Goal: Information Seeking & Learning: Learn about a topic

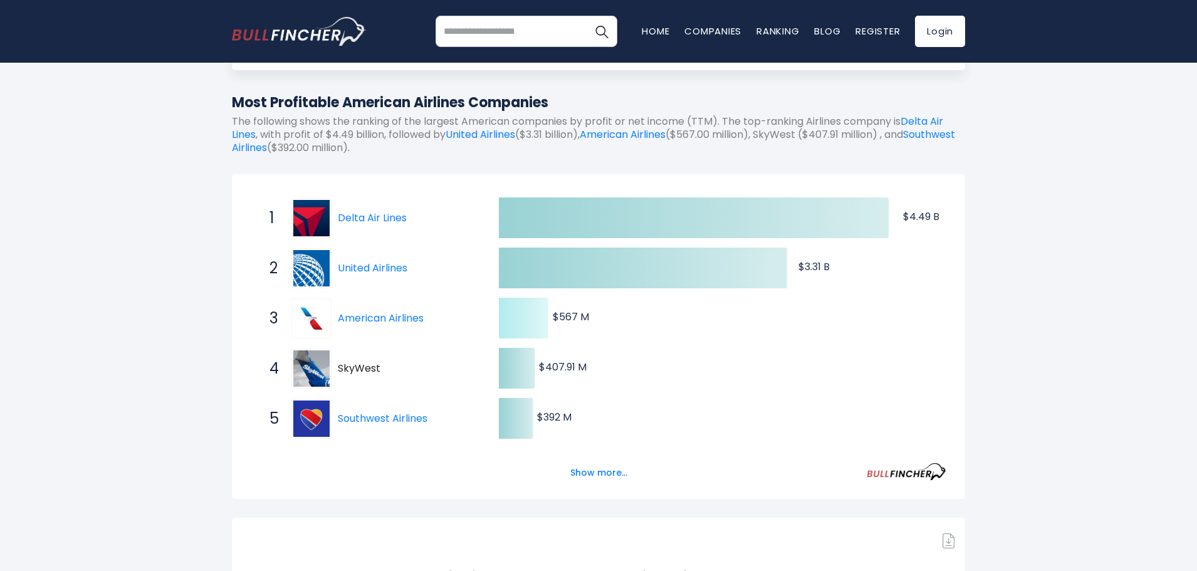
scroll to position [125, 0]
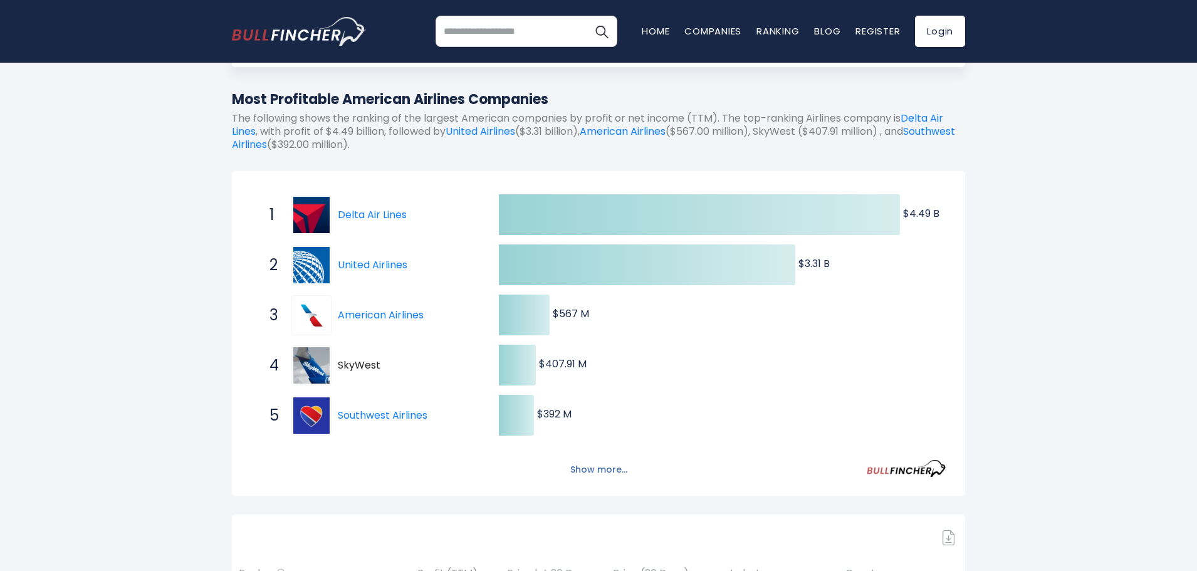
click at [595, 465] on button "Show more..." at bounding box center [599, 469] width 72 height 21
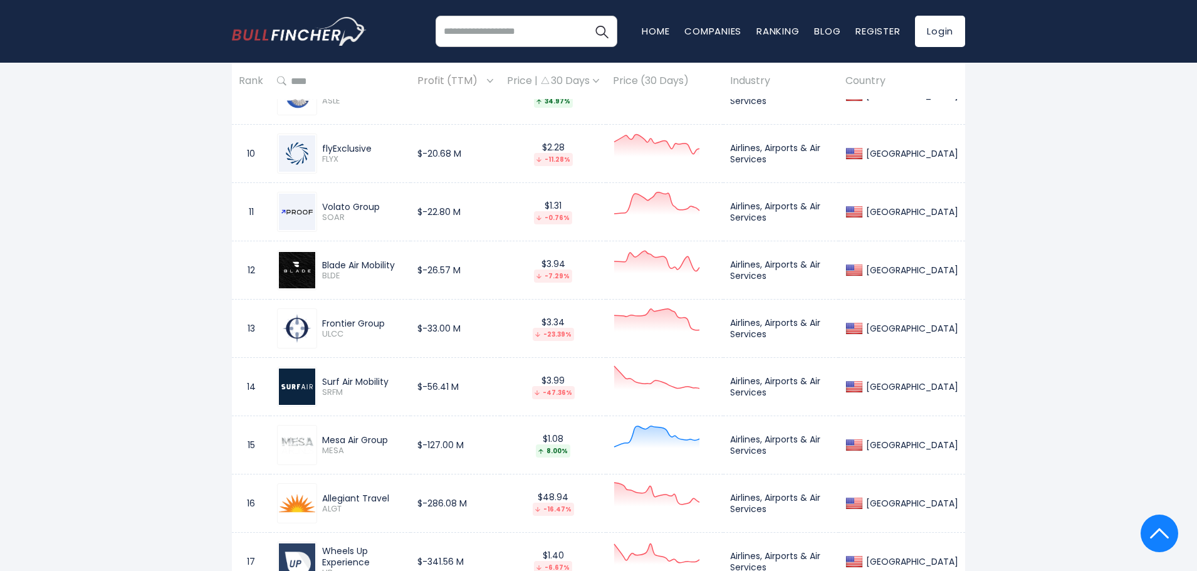
scroll to position [1441, 0]
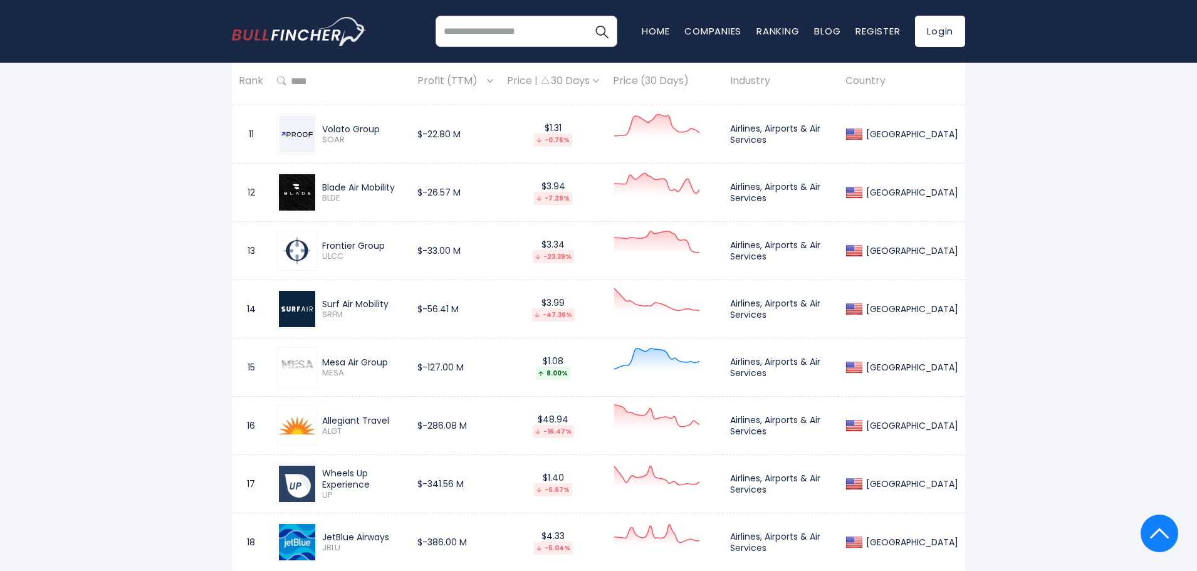
drag, startPoint x: 358, startPoint y: 246, endPoint x: 154, endPoint y: 216, distance: 206.6
click at [358, 241] on div "Frontier Group" at bounding box center [362, 245] width 81 height 11
click at [331, 248] on div "Frontier Group" at bounding box center [362, 245] width 81 height 11
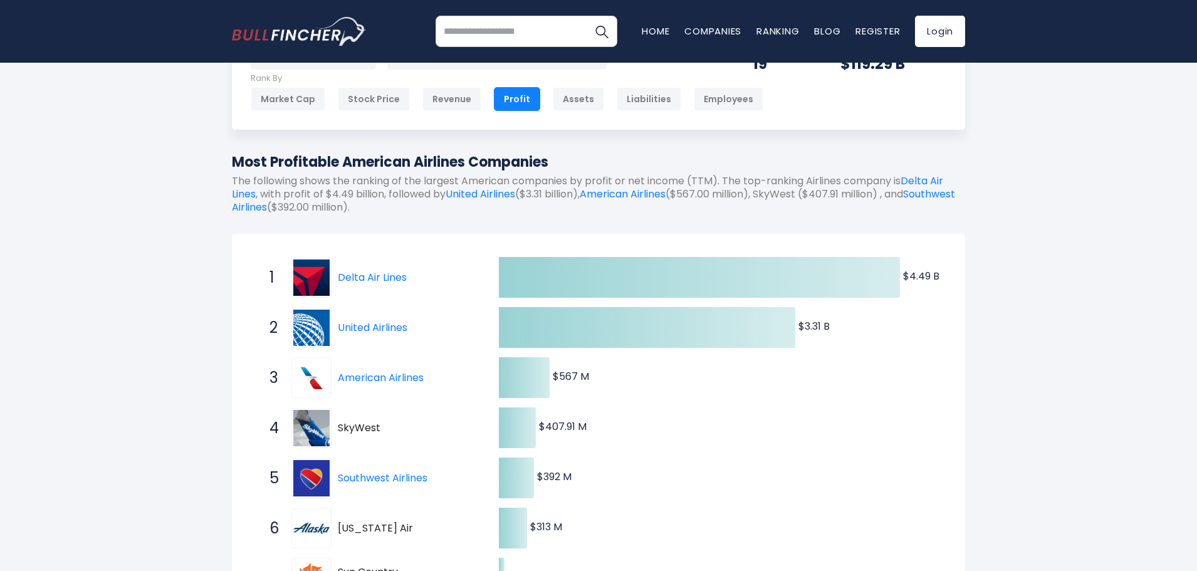
scroll to position [0, 0]
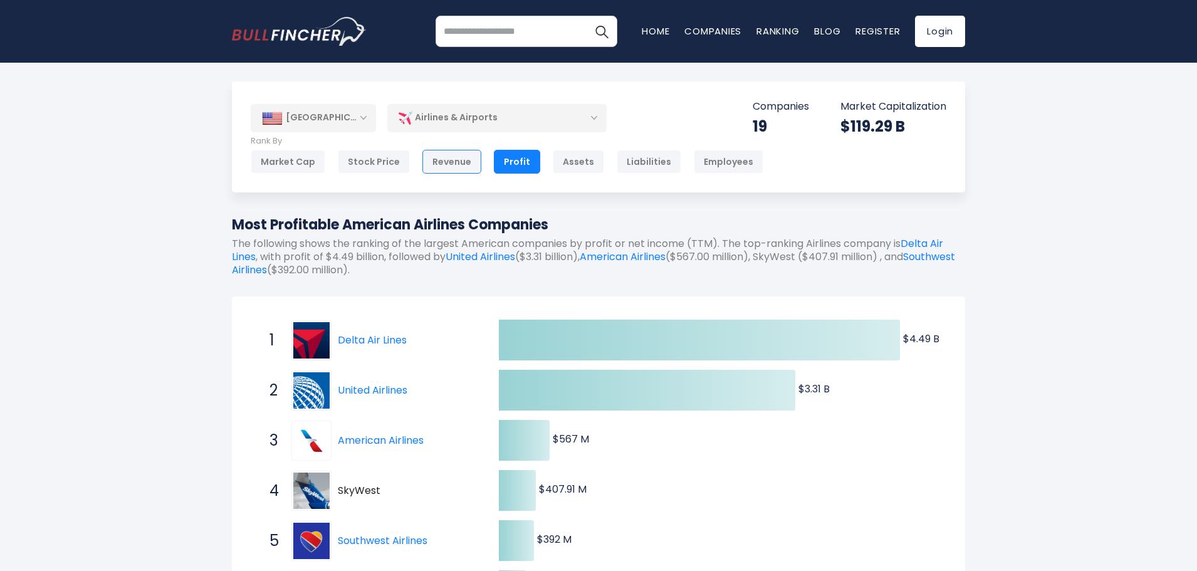
click at [455, 160] on div "Revenue" at bounding box center [451, 162] width 59 height 24
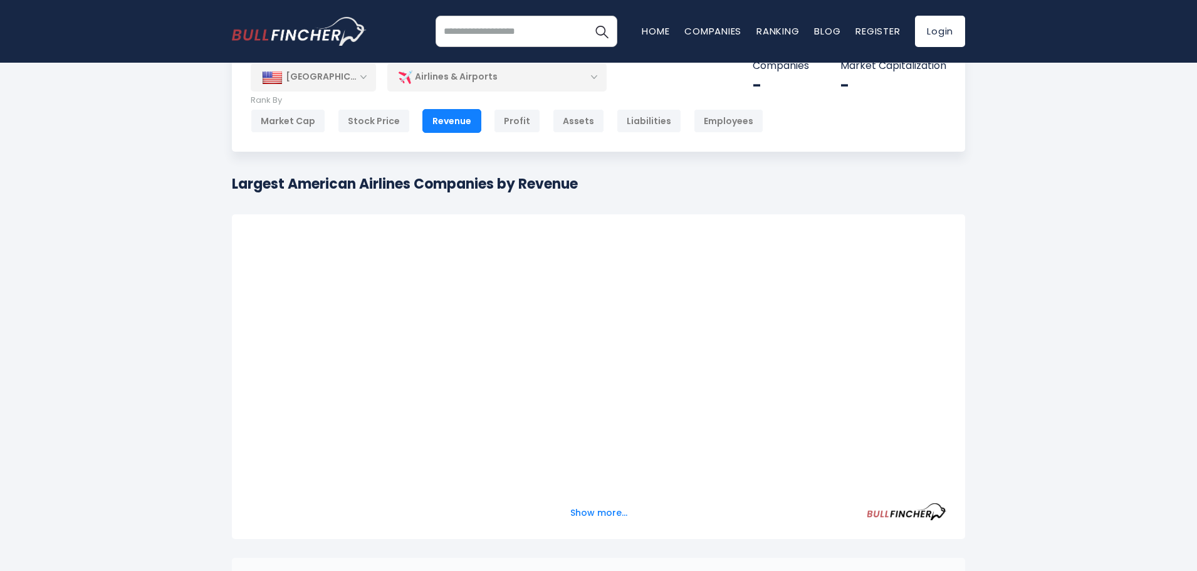
scroll to position [63, 0]
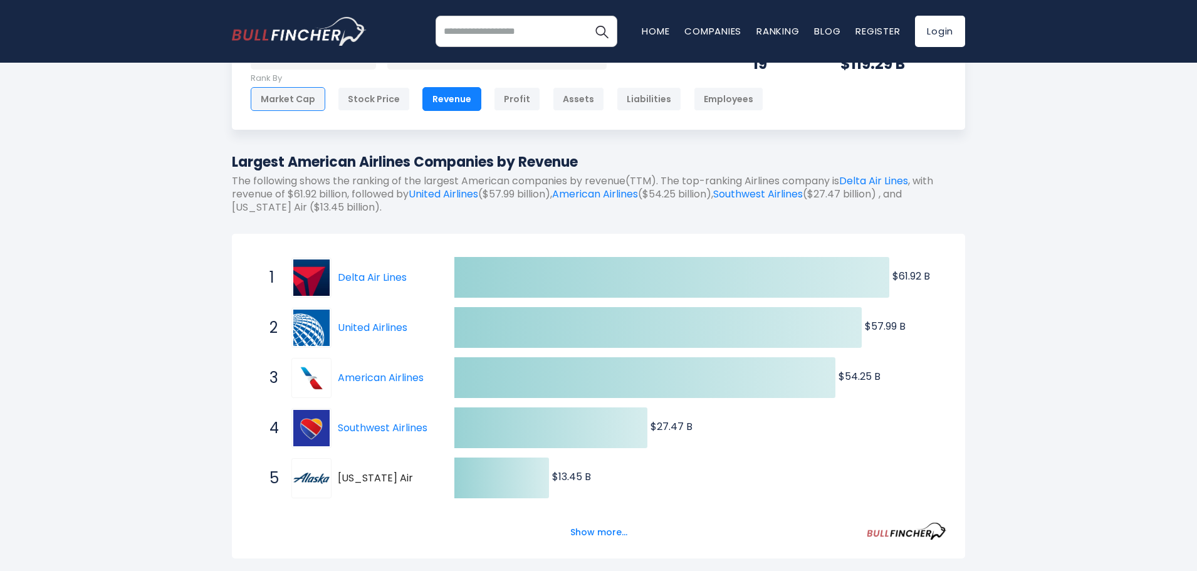
click at [284, 102] on div "Market Cap" at bounding box center [288, 99] width 75 height 24
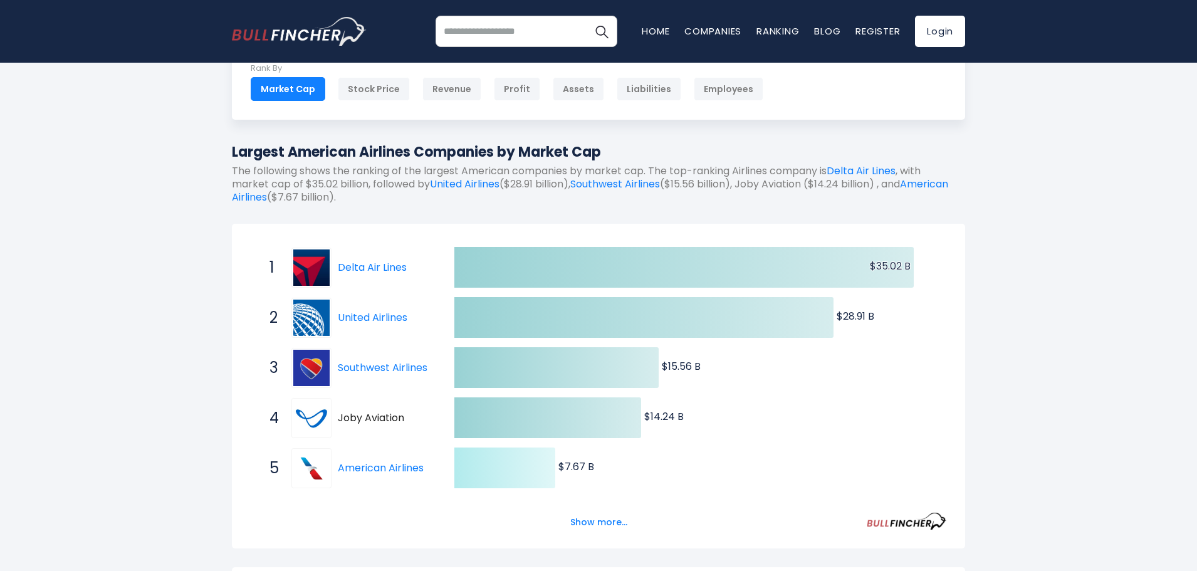
scroll to position [188, 0]
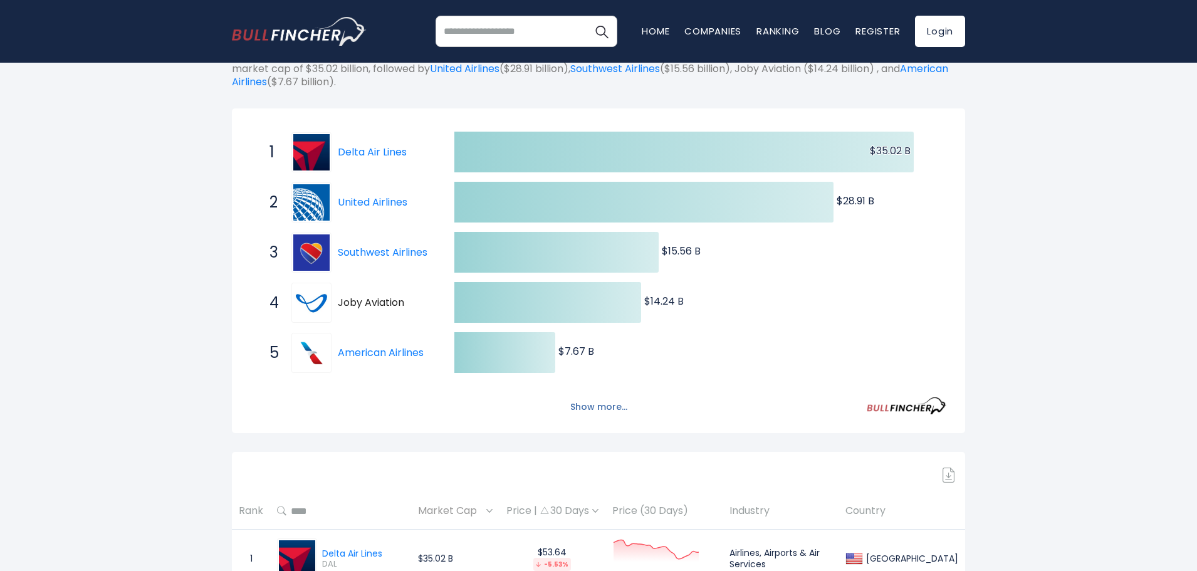
click at [570, 403] on button "Show more..." at bounding box center [599, 407] width 72 height 21
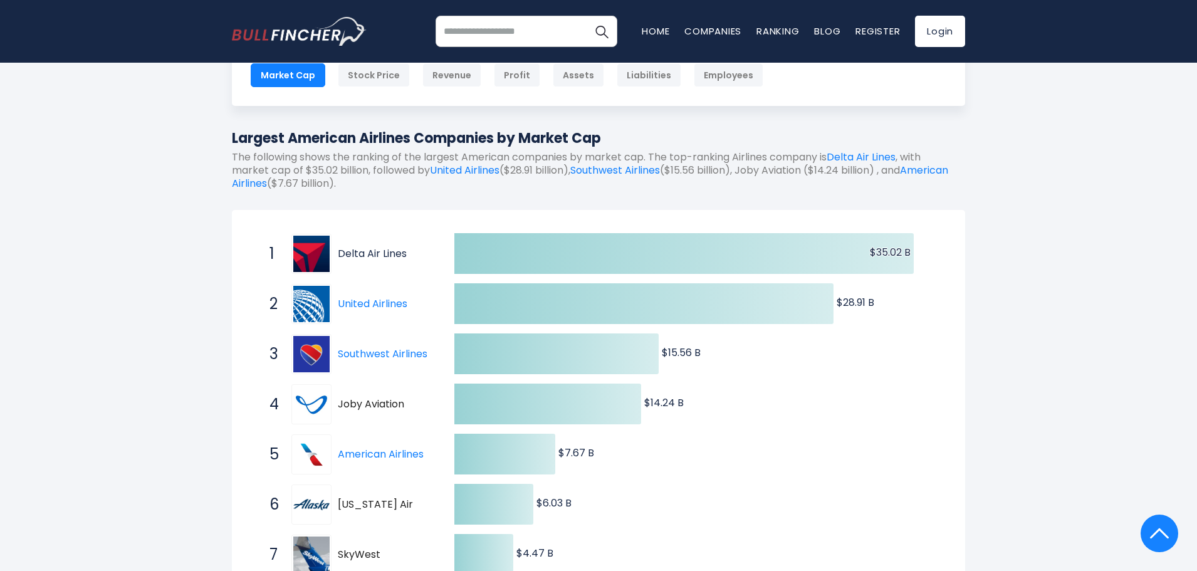
scroll to position [63, 0]
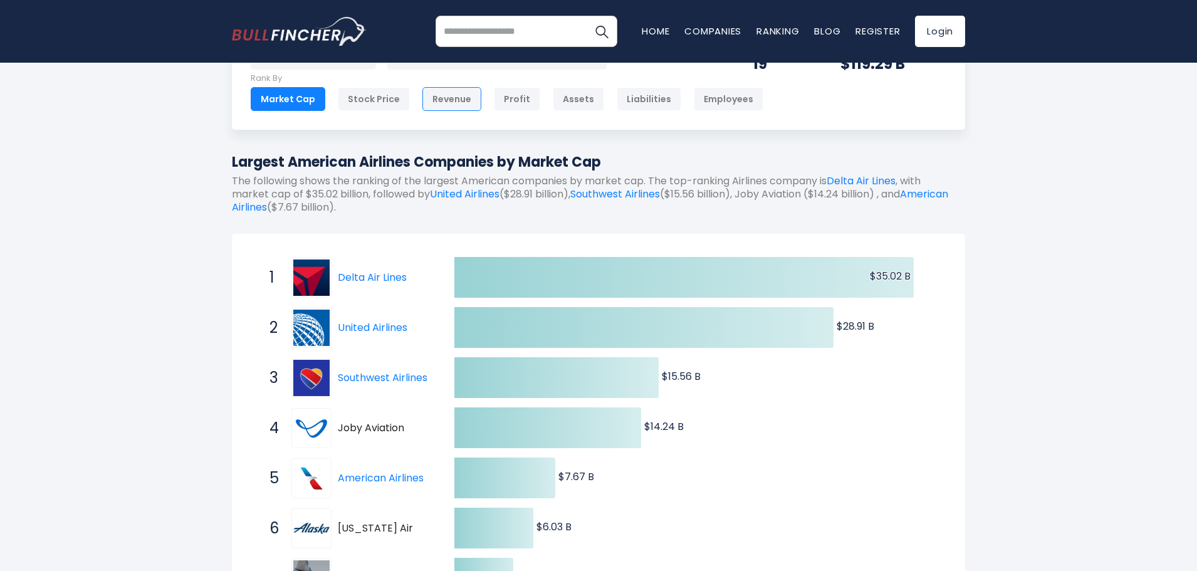
click at [427, 100] on div "Revenue" at bounding box center [451, 99] width 59 height 24
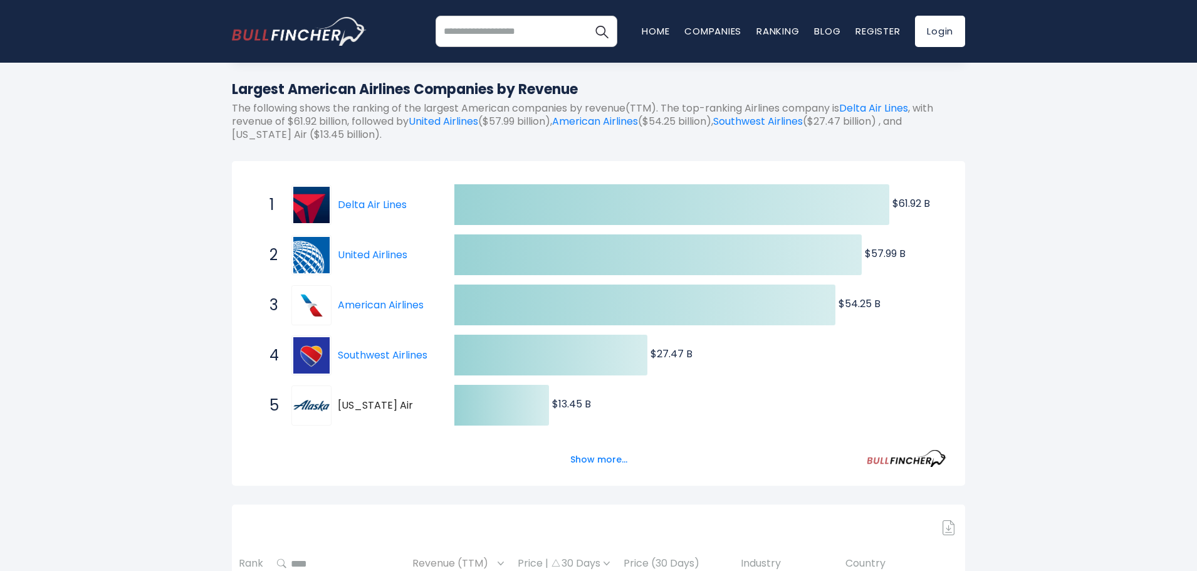
scroll to position [63, 0]
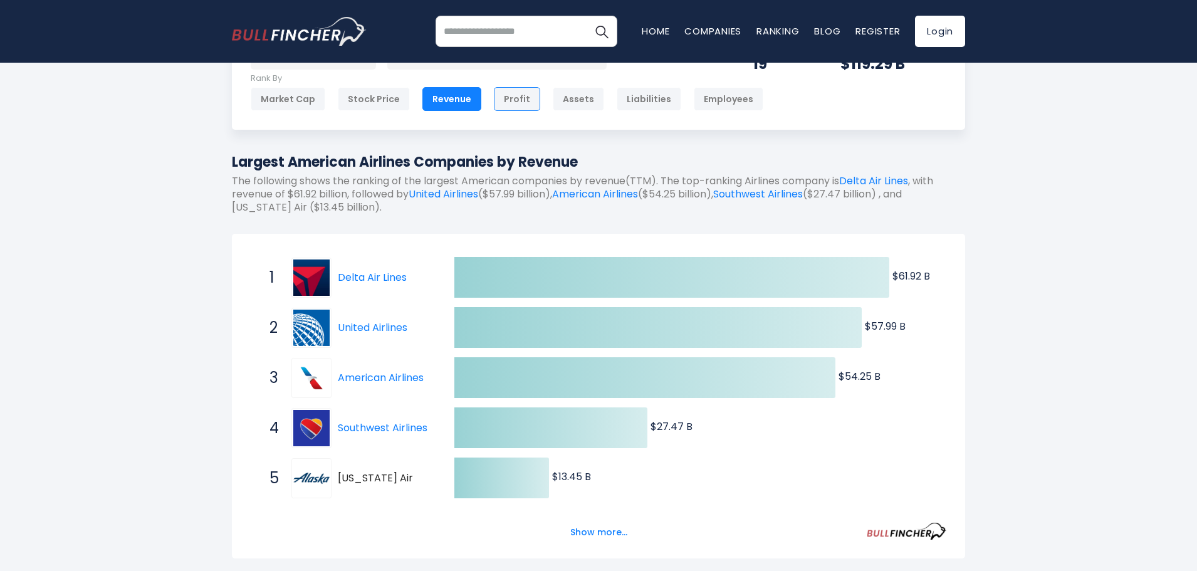
click at [508, 102] on div "Profit" at bounding box center [517, 99] width 46 height 24
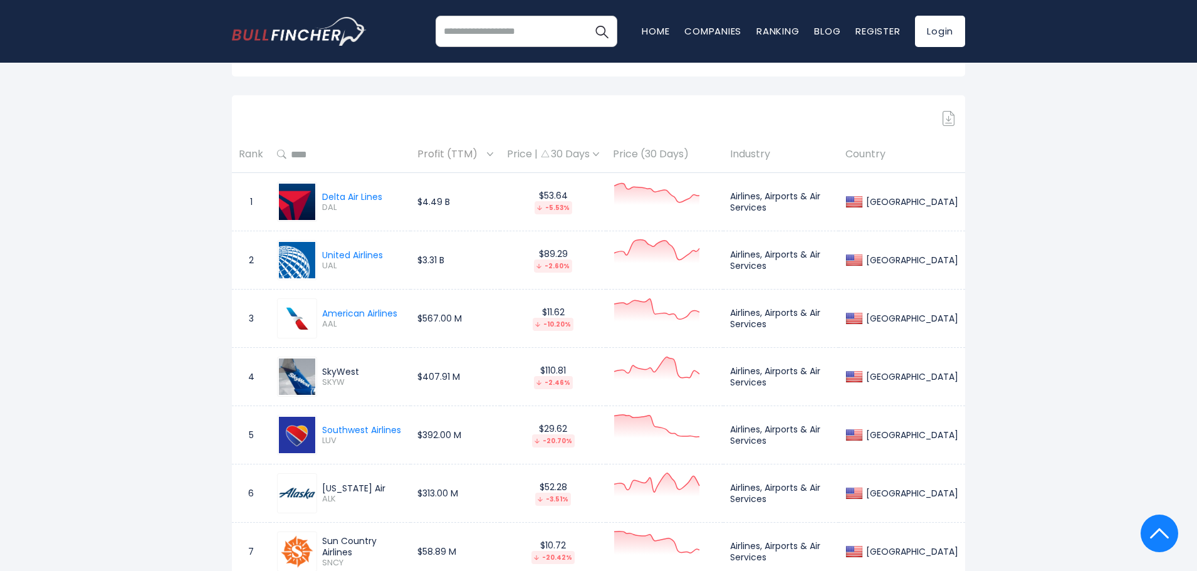
scroll to position [627, 0]
